Goal: Task Accomplishment & Management: Use online tool/utility

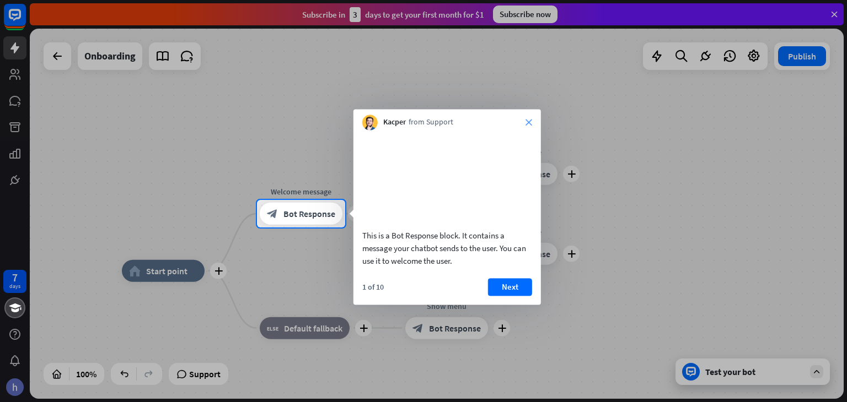
click at [525, 122] on div "Kacper from Support close" at bounding box center [446, 119] width 187 height 21
click at [531, 124] on icon "close" at bounding box center [528, 122] width 7 height 7
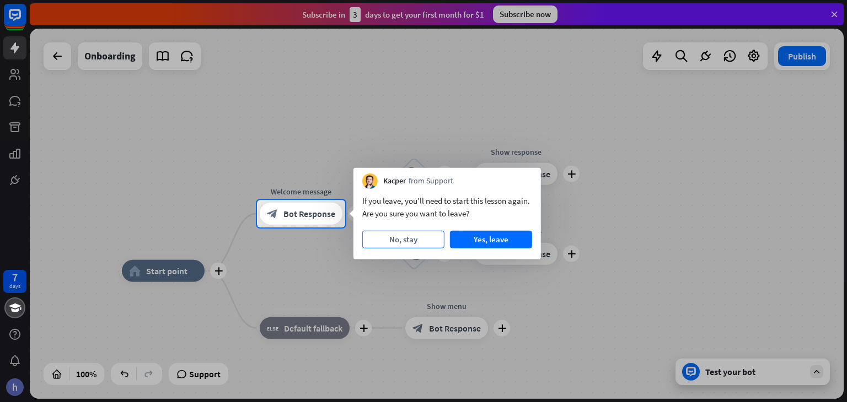
click at [410, 244] on button "No, stay" at bounding box center [403, 240] width 82 height 18
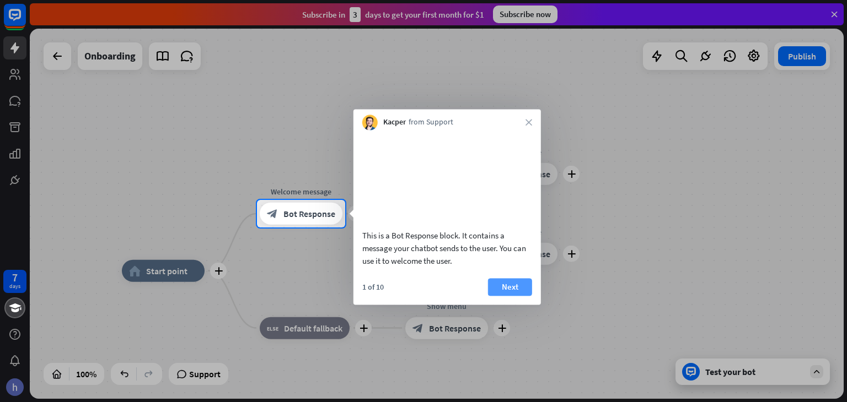
click at [497, 296] on button "Next" at bounding box center [510, 287] width 44 height 18
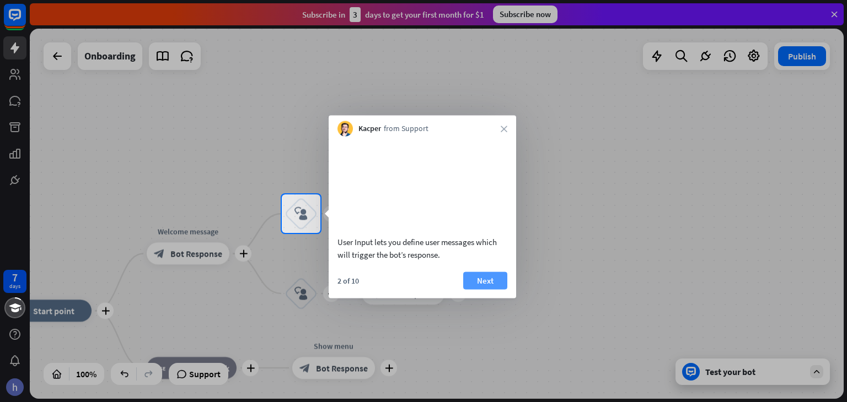
click at [491, 288] on button "Next" at bounding box center [485, 281] width 44 height 18
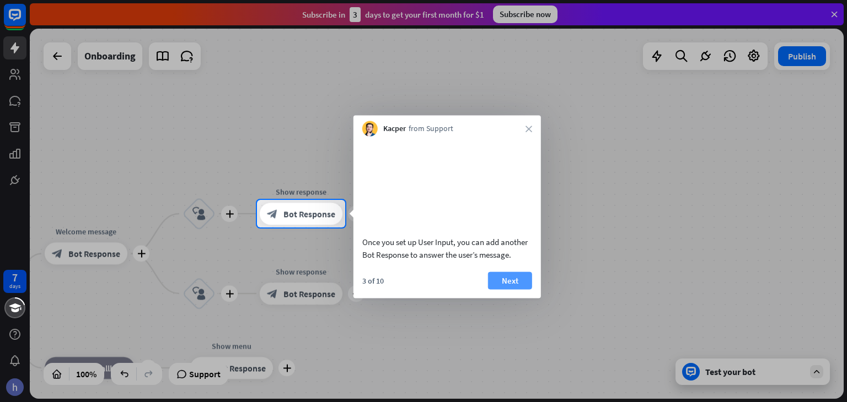
click at [519, 289] on button "Next" at bounding box center [510, 281] width 44 height 18
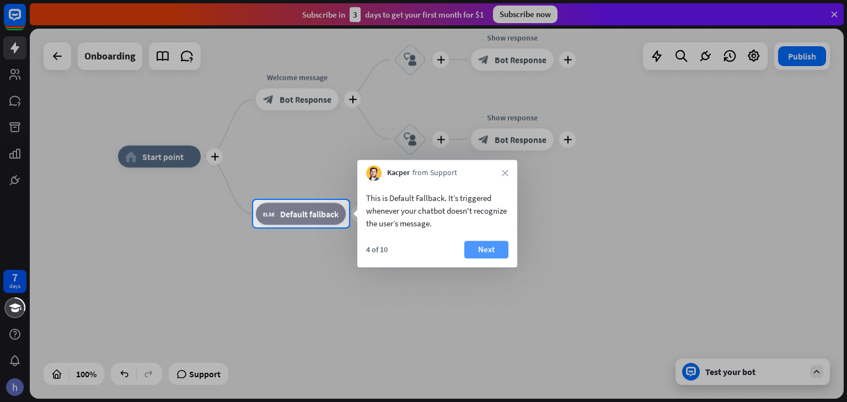
click at [487, 252] on button "Next" at bounding box center [486, 250] width 44 height 18
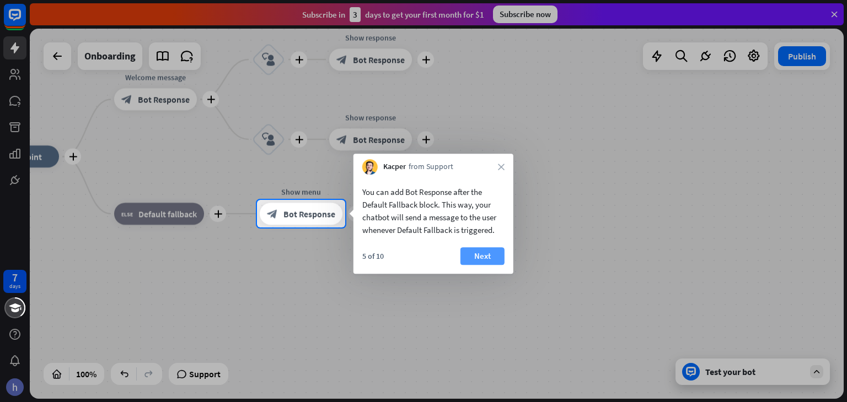
click at [485, 252] on button "Next" at bounding box center [482, 256] width 44 height 18
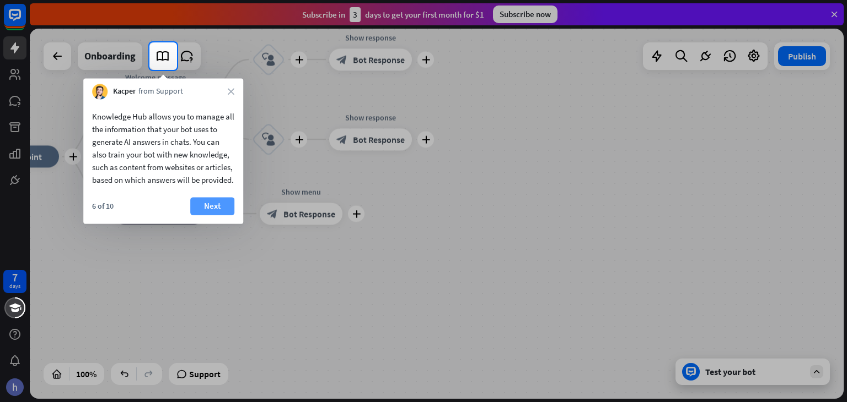
click at [207, 215] on button "Next" at bounding box center [212, 206] width 44 height 18
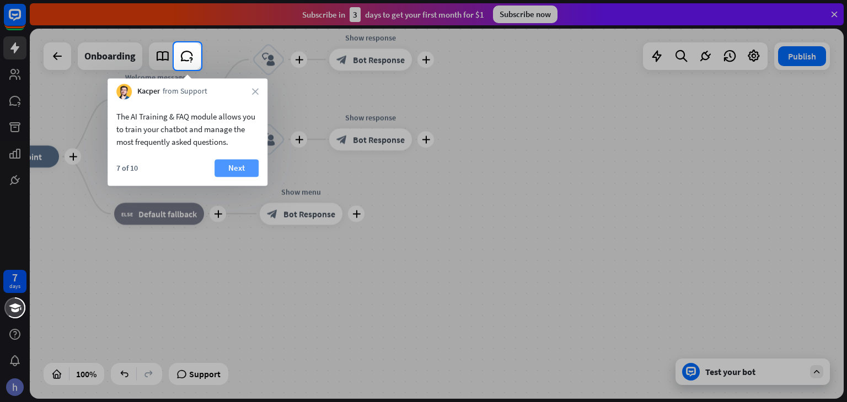
click at [238, 168] on button "Next" at bounding box center [236, 168] width 44 height 18
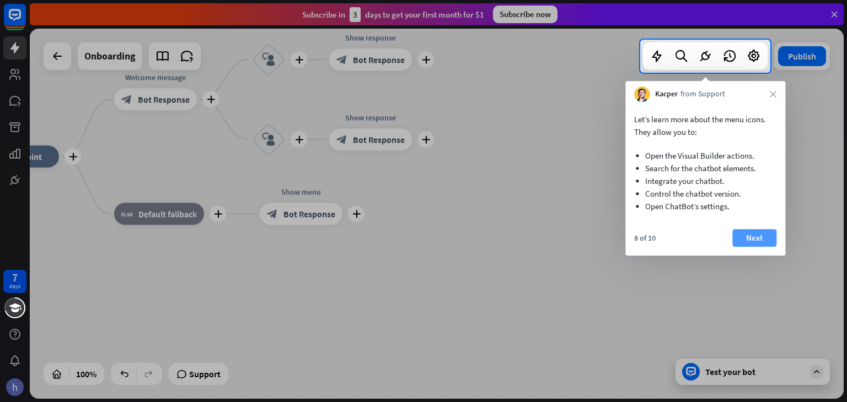
click at [746, 238] on button "Next" at bounding box center [754, 238] width 44 height 18
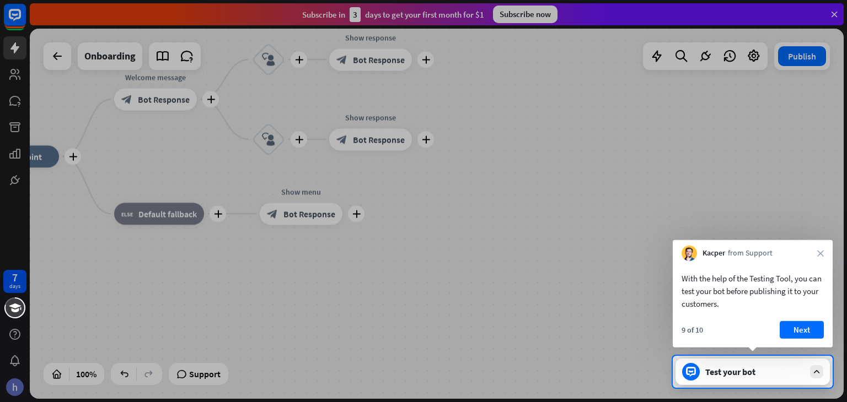
click at [802, 329] on button "Next" at bounding box center [801, 330] width 44 height 18
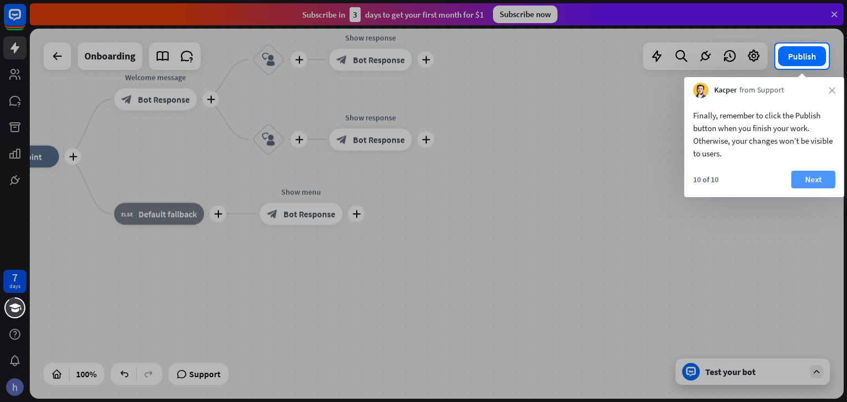
click at [810, 177] on button "Next" at bounding box center [813, 180] width 44 height 18
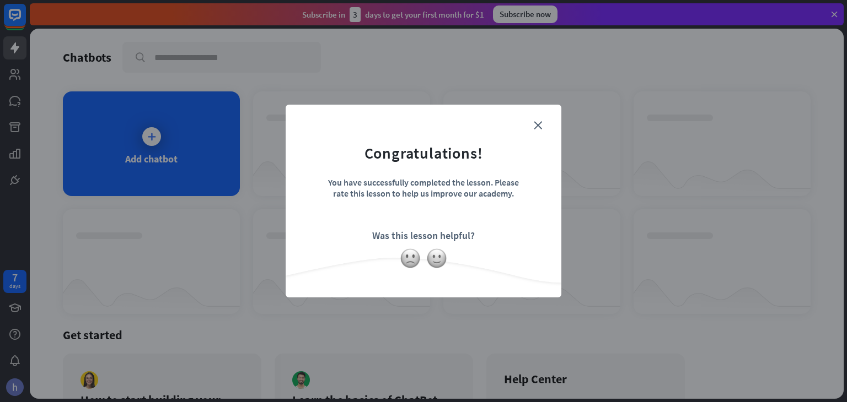
click at [546, 123] on form "Congratulations! You have successfully completed the lesson. Please rate this l…" at bounding box center [423, 184] width 248 height 132
click at [536, 123] on icon "close" at bounding box center [538, 125] width 8 height 8
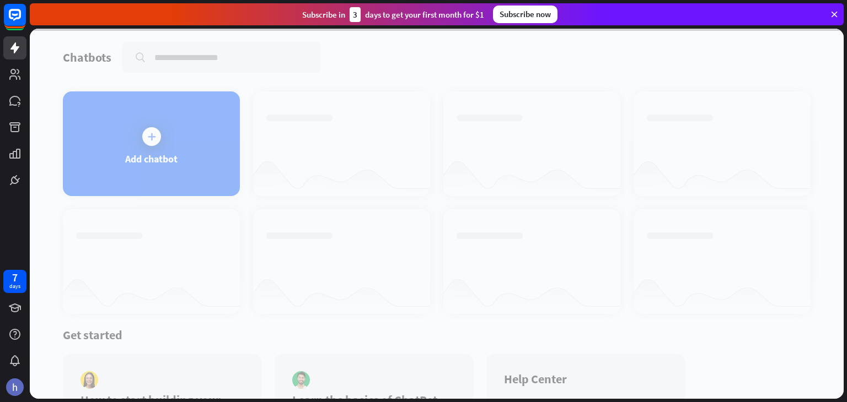
click at [141, 132] on div at bounding box center [436, 214] width 813 height 370
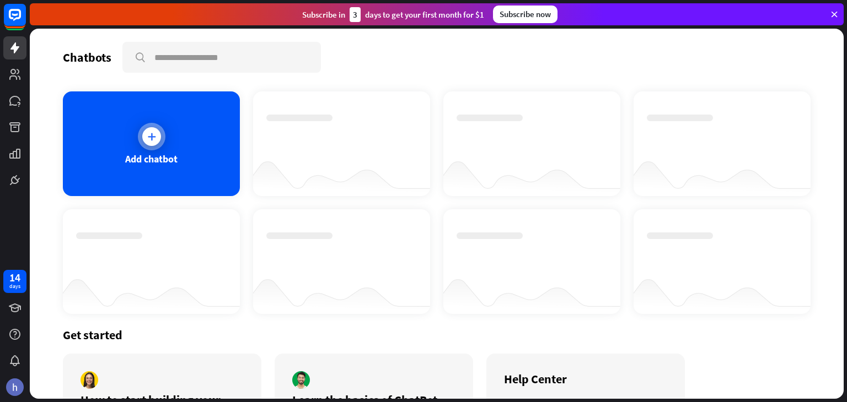
click at [148, 143] on div at bounding box center [151, 136] width 19 height 19
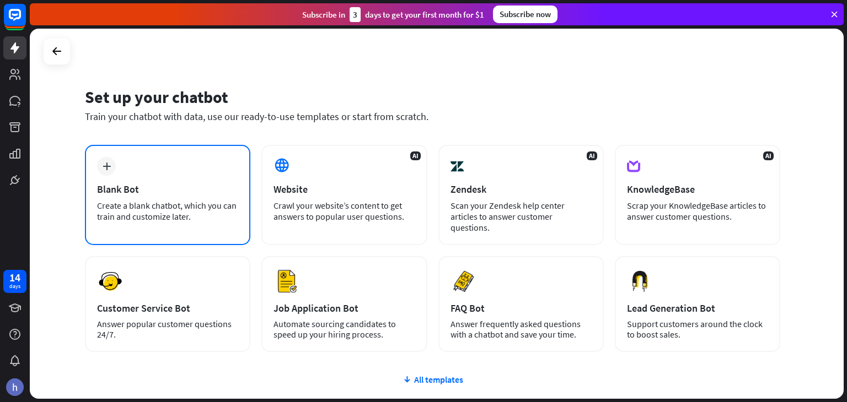
click at [127, 160] on div "plus Blank Bot Create a blank chatbot, which you can train and customize later." at bounding box center [167, 195] width 165 height 100
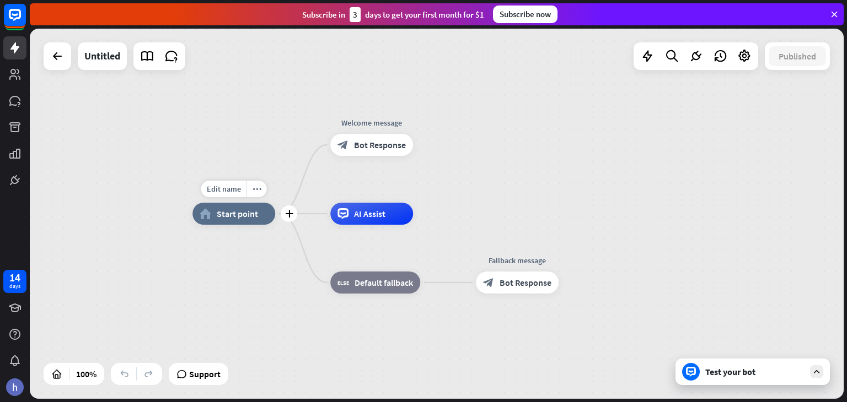
click at [257, 219] on div "home_2 Start point" at bounding box center [233, 214] width 83 height 22
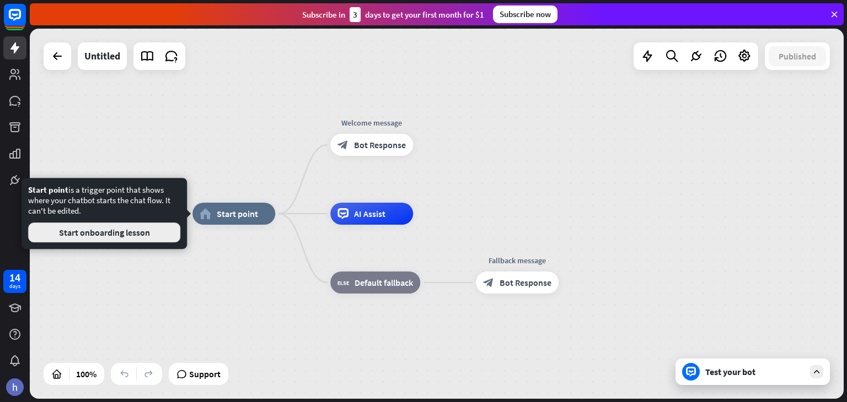
click at [146, 232] on button "Start onboarding lesson" at bounding box center [104, 233] width 152 height 20
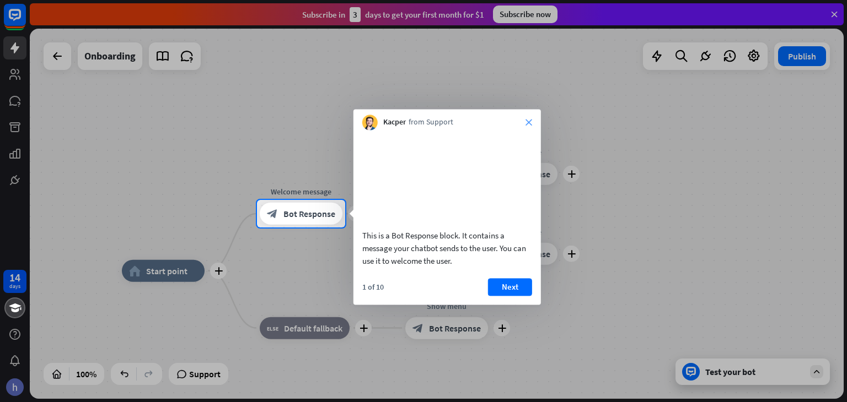
click at [528, 122] on icon "close" at bounding box center [528, 122] width 7 height 7
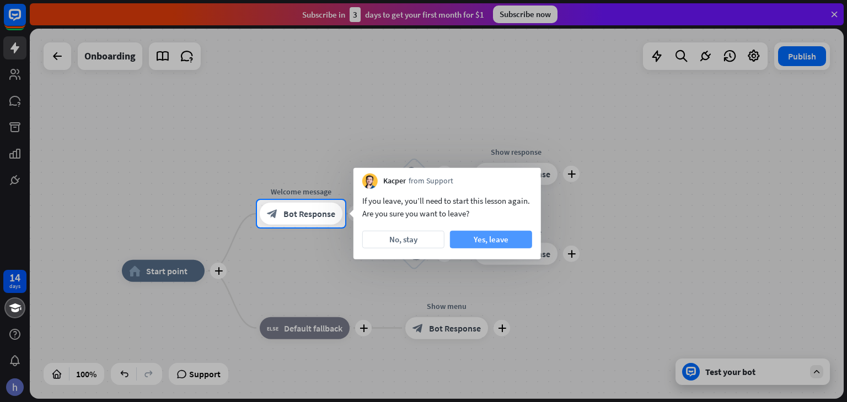
click at [487, 235] on button "Yes, leave" at bounding box center [491, 240] width 82 height 18
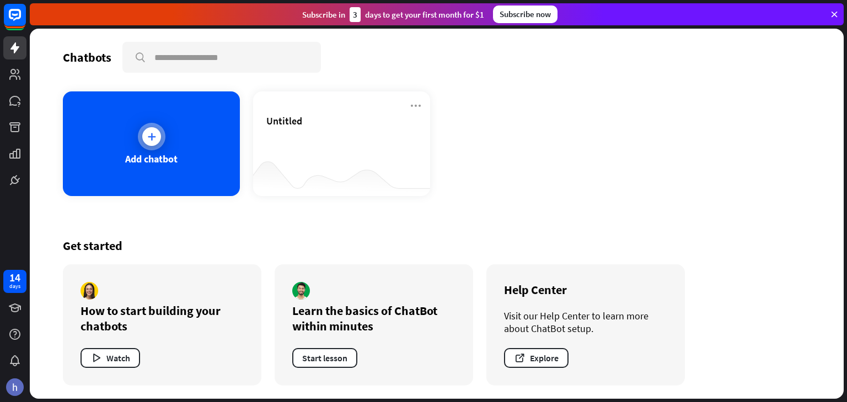
click at [161, 127] on div at bounding box center [152, 137] width 28 height 28
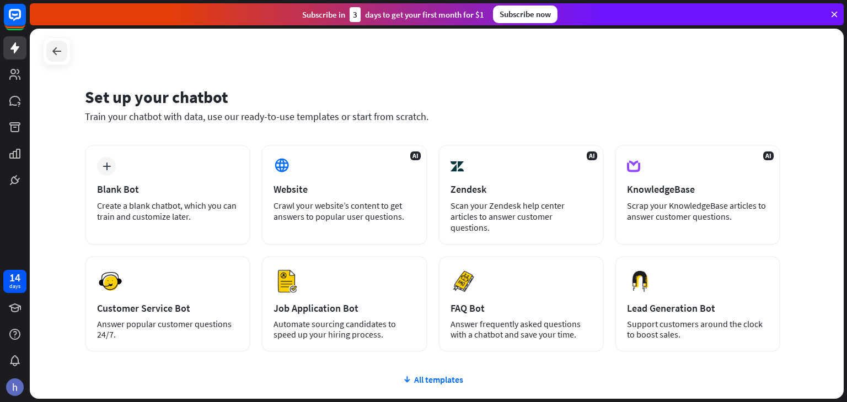
click at [60, 49] on icon at bounding box center [56, 51] width 13 height 13
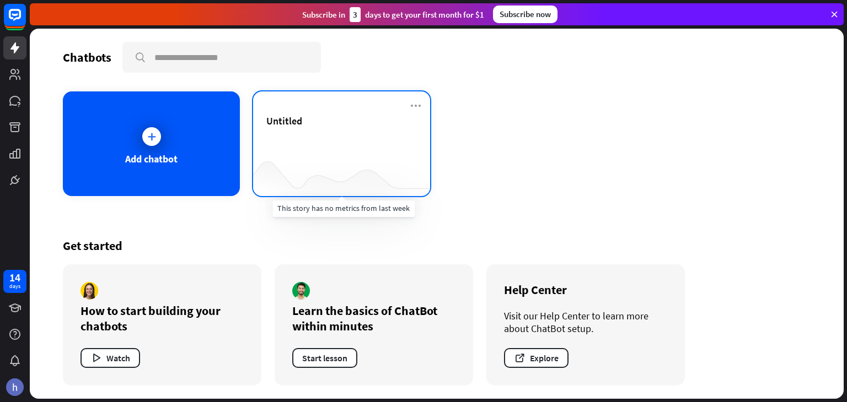
click at [294, 155] on div at bounding box center [341, 174] width 177 height 42
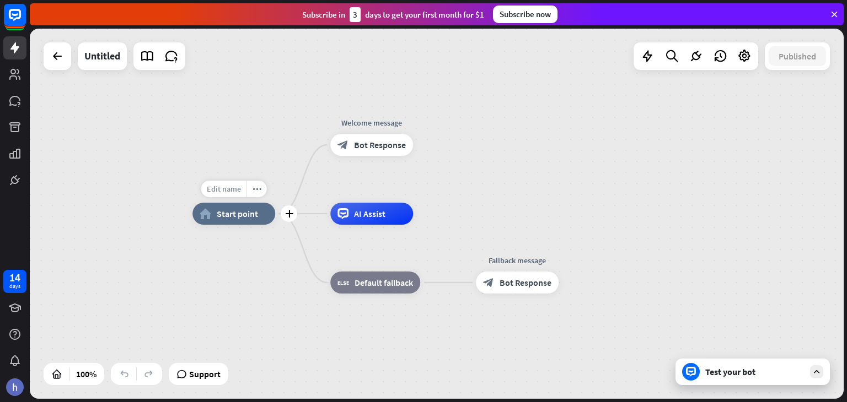
click at [240, 188] on span "Edit name" at bounding box center [224, 189] width 34 height 10
click at [238, 190] on input "text" at bounding box center [233, 189] width 77 height 15
type input "*****"
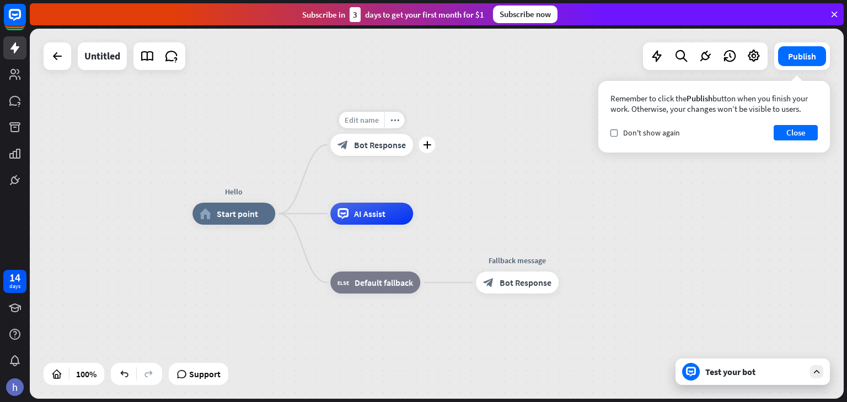
click at [373, 120] on span "Edit name" at bounding box center [361, 120] width 34 height 10
click at [401, 121] on input "**********" at bounding box center [371, 120] width 77 height 15
type input "*"
type input "**"
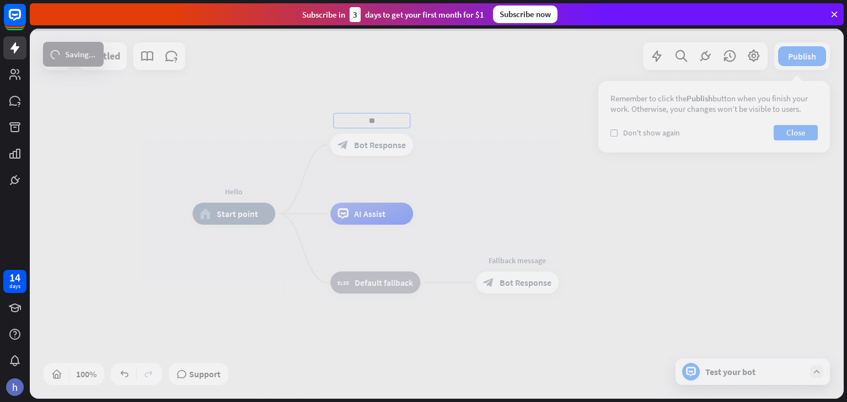
click at [383, 292] on div "Hello home_2 Start point ** block_bot_response Bot Response AI Assist Edit name…" at bounding box center [436, 214] width 813 height 370
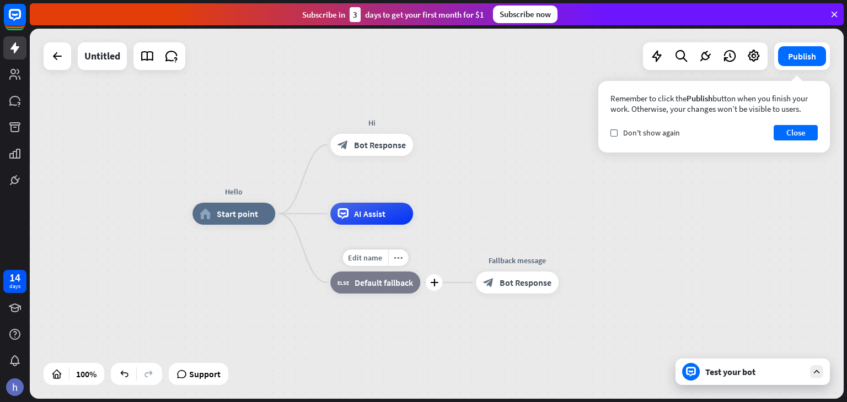
click at [387, 285] on span "Default fallback" at bounding box center [383, 282] width 58 height 11
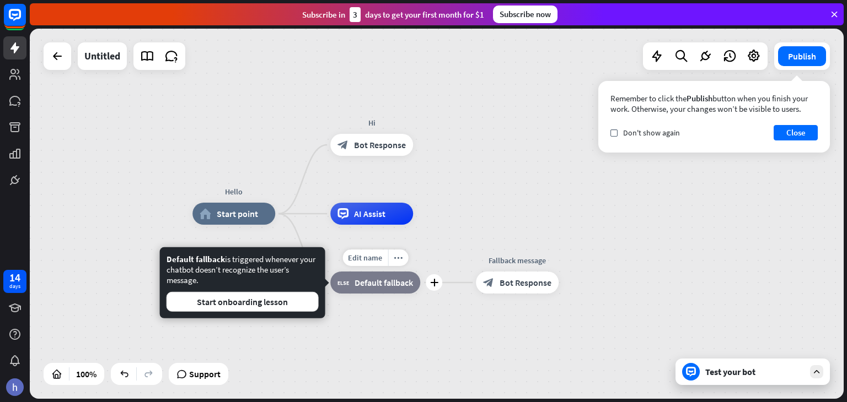
click at [385, 287] on span "Default fallback" at bounding box center [383, 282] width 58 height 11
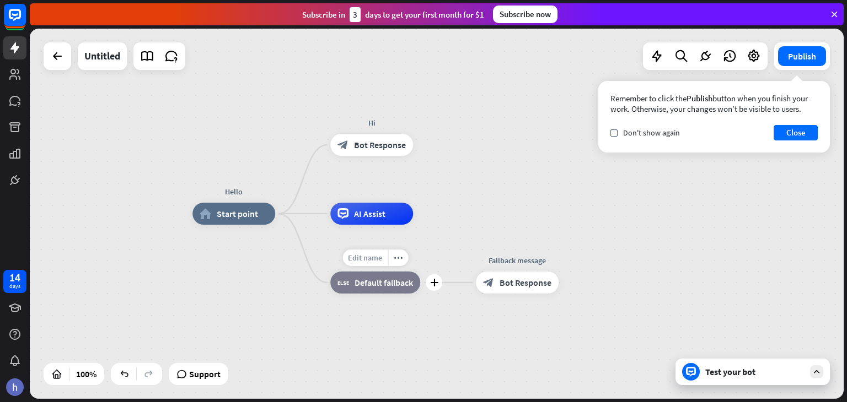
click at [376, 261] on span "Edit name" at bounding box center [365, 258] width 34 height 10
type input "**********"
click at [518, 261] on div "**********" at bounding box center [436, 214] width 813 height 370
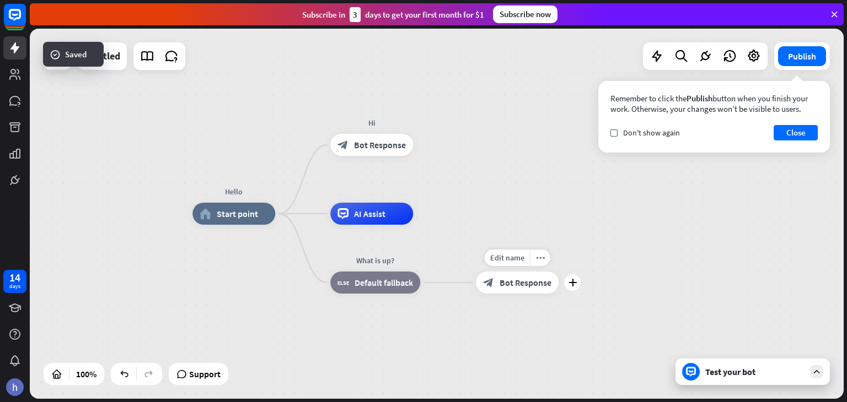
click at [518, 261] on span "Edit name" at bounding box center [507, 258] width 34 height 10
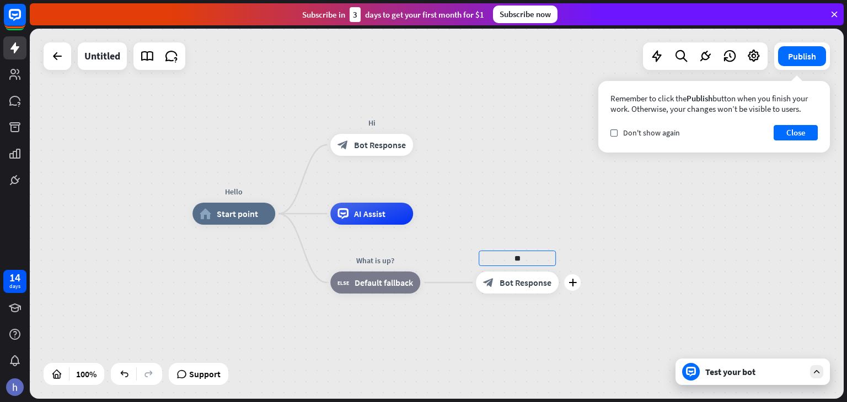
type input "*"
type input "**********"
click at [807, 58] on div "**********" at bounding box center [436, 214] width 813 height 370
click at [676, 131] on span "Don't show again" at bounding box center [651, 133] width 57 height 10
click at [805, 129] on button "Close" at bounding box center [795, 132] width 44 height 15
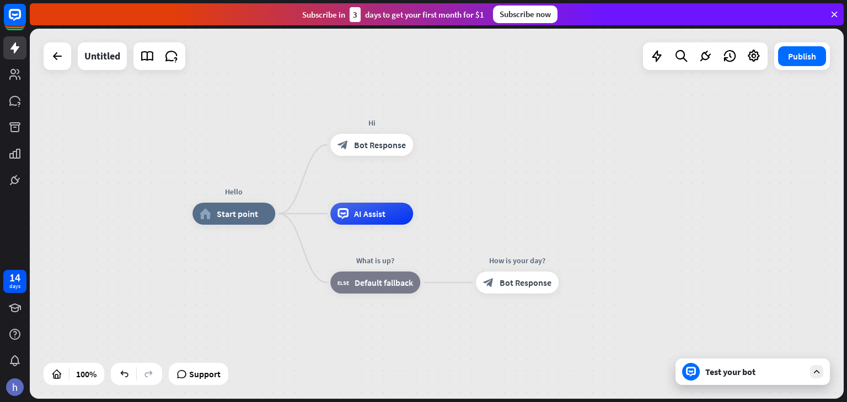
click at [769, 377] on div "Test your bot" at bounding box center [754, 372] width 99 height 11
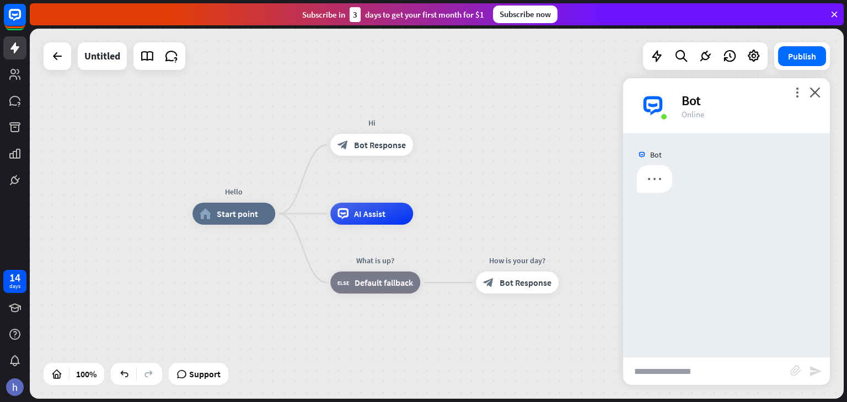
click at [674, 371] on input "text" at bounding box center [706, 372] width 167 height 28
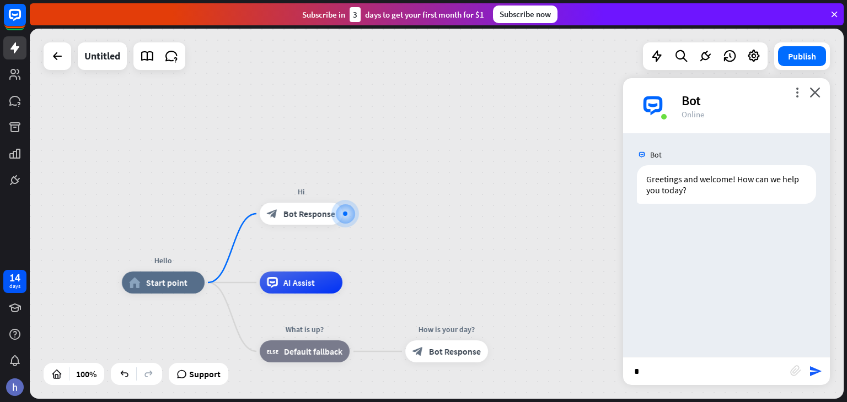
type input "**"
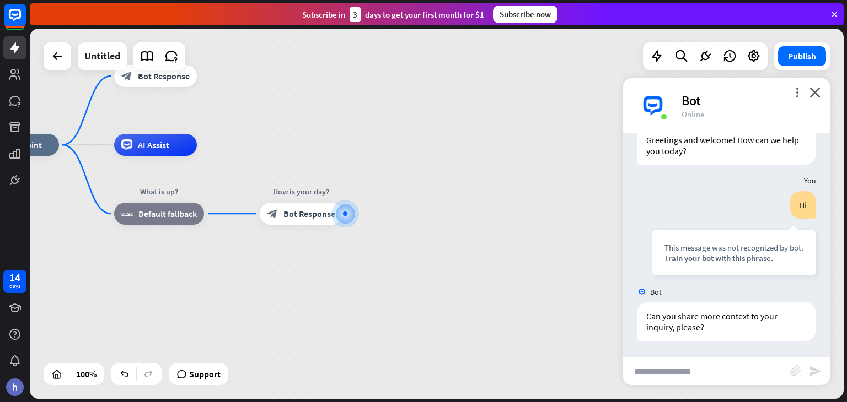
scroll to position [40, 0]
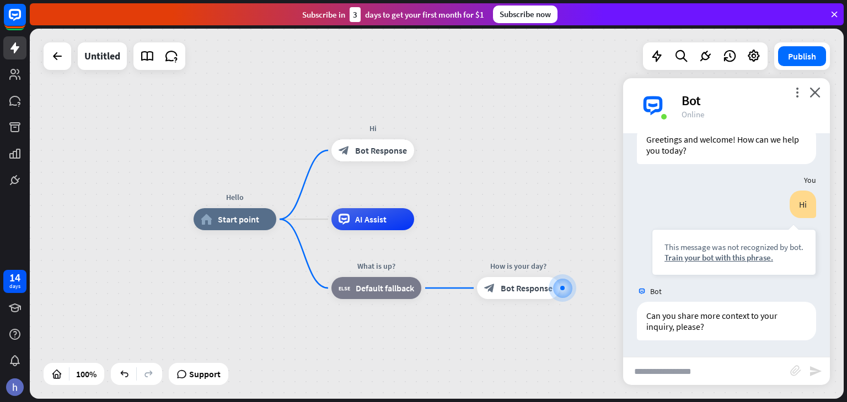
drag, startPoint x: 385, startPoint y: 144, endPoint x: 602, endPoint y: 218, distance: 229.4
click at [602, 218] on div "Hello home_2 Start point Hi block_bot_response Bot Response AI Assist What is u…" at bounding box center [436, 214] width 813 height 370
